Goal: Task Accomplishment & Management: Manage account settings

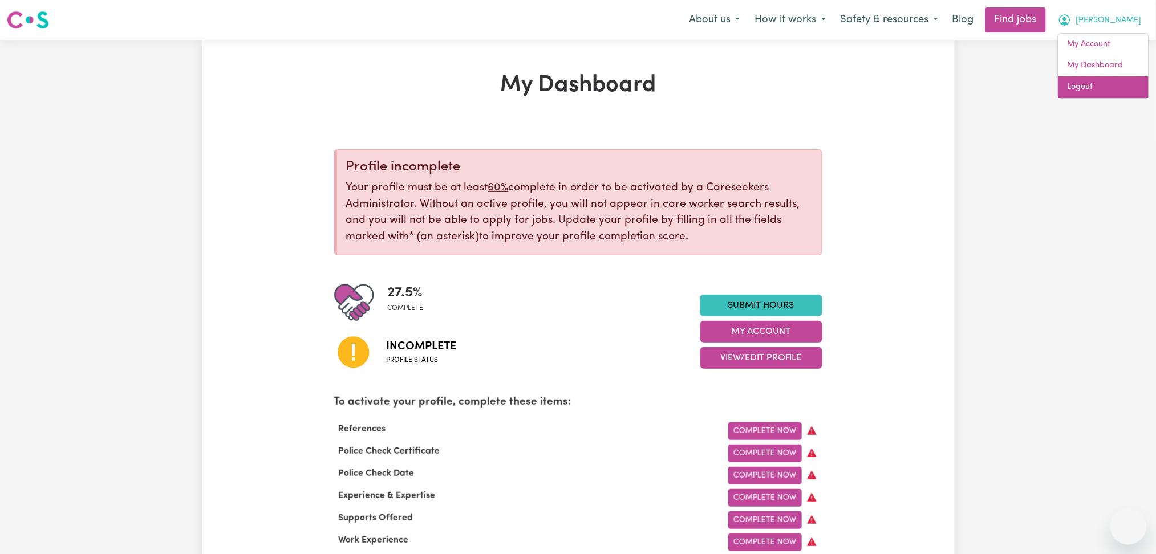
click at [1096, 96] on link "Logout" at bounding box center [1103, 87] width 90 height 22
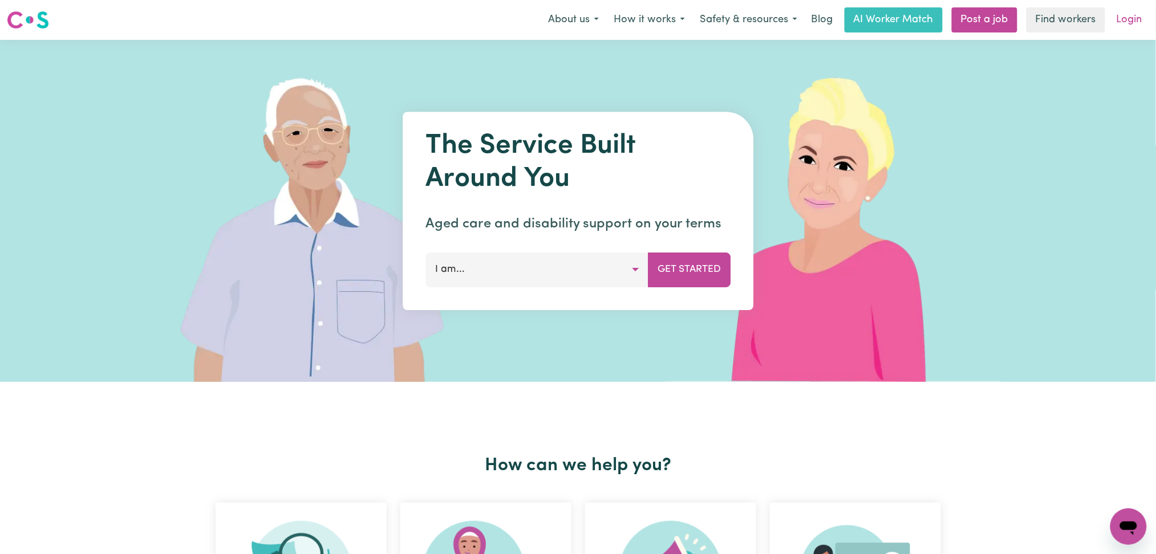
click at [1136, 22] on link "Login" at bounding box center [1128, 19] width 39 height 25
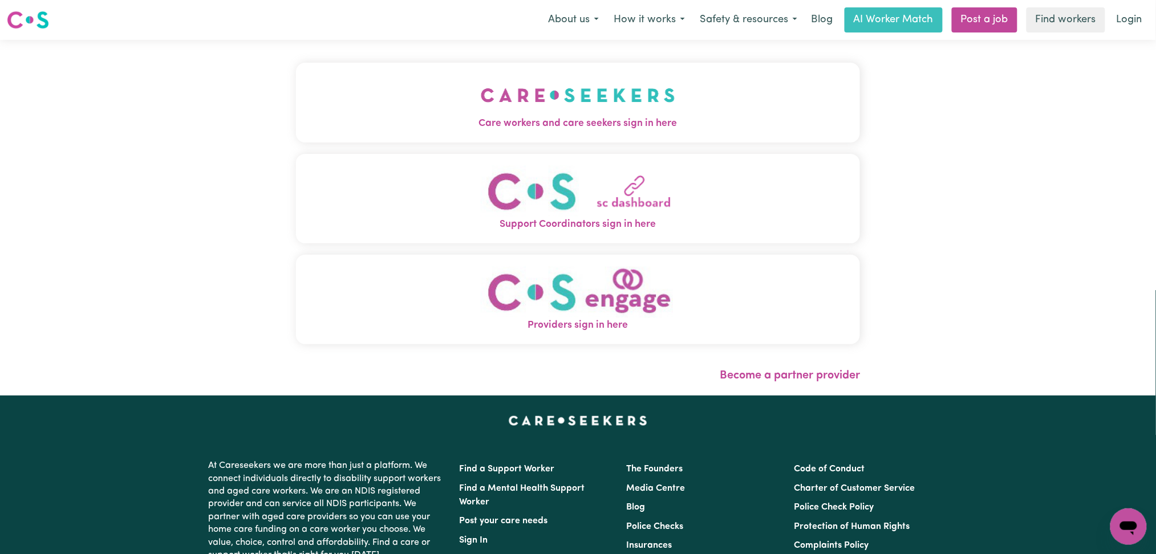
click at [394, 123] on span "Care workers and care seekers sign in here" at bounding box center [578, 123] width 564 height 15
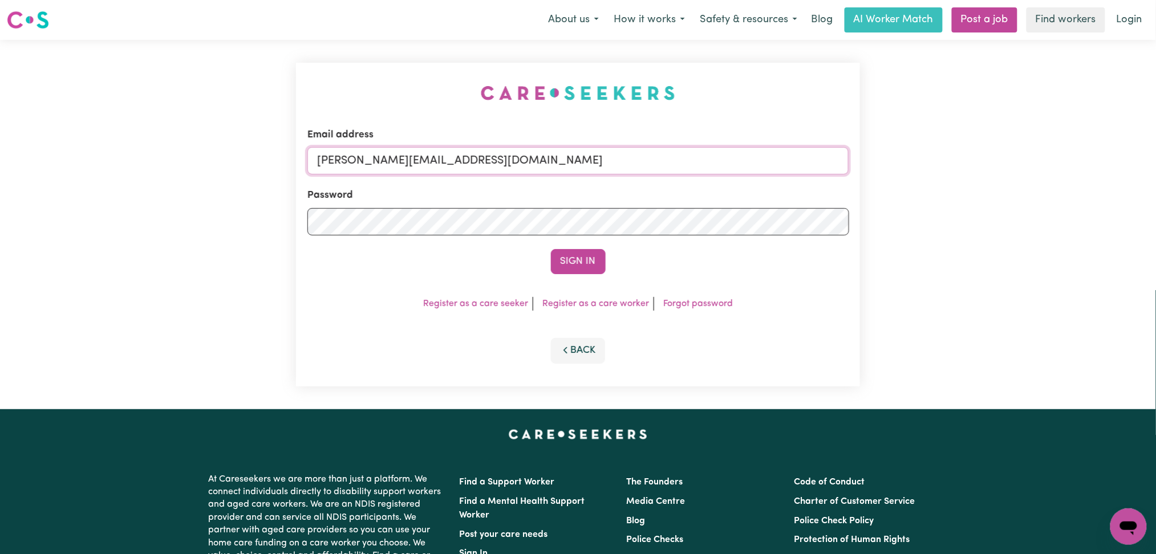
click at [416, 157] on input "[PERSON_NAME][EMAIL_ADDRESS][DOMAIN_NAME]" at bounding box center [578, 160] width 542 height 27
drag, startPoint x: 374, startPoint y: 159, endPoint x: 700, endPoint y: 161, distance: 325.5
click at [713, 159] on input "Superuser~[EMAIL_ADDRESS][DOMAIN_NAME]" at bounding box center [578, 160] width 542 height 27
type input "Superuser~[EMAIL_ADDRESS][DOMAIN_NAME]"
click at [599, 265] on button "Sign In" at bounding box center [578, 261] width 55 height 25
